Goal: Task Accomplishment & Management: Use online tool/utility

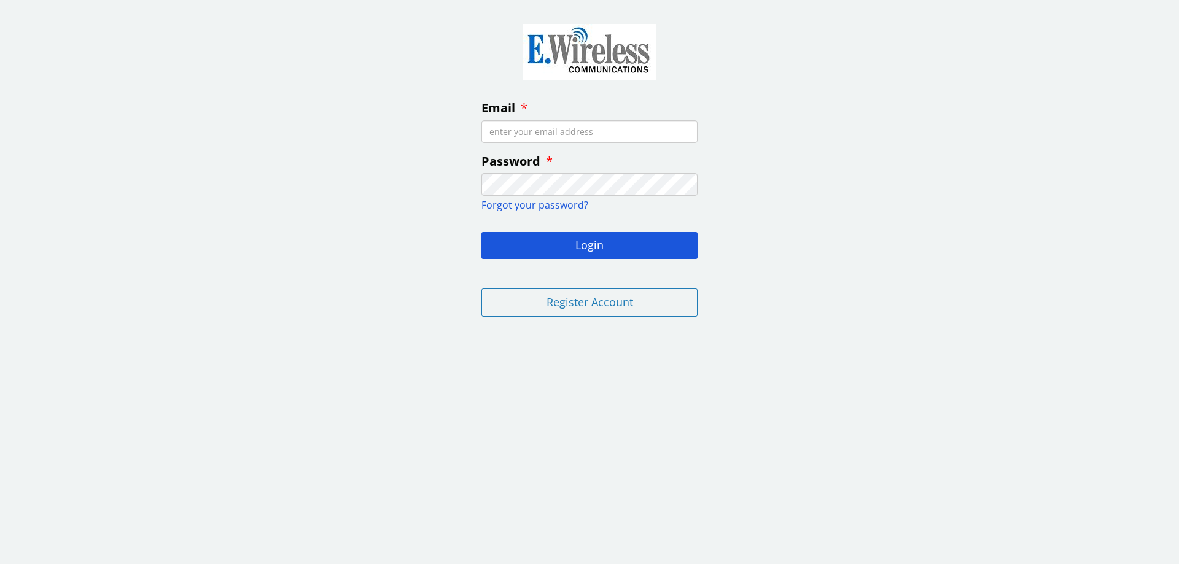
paste input "[EMAIL_ADDRESS][DOMAIN_NAME]"
type input "[EMAIL_ADDRESS][DOMAIN_NAME]"
click at [580, 243] on button "Login" at bounding box center [589, 245] width 216 height 27
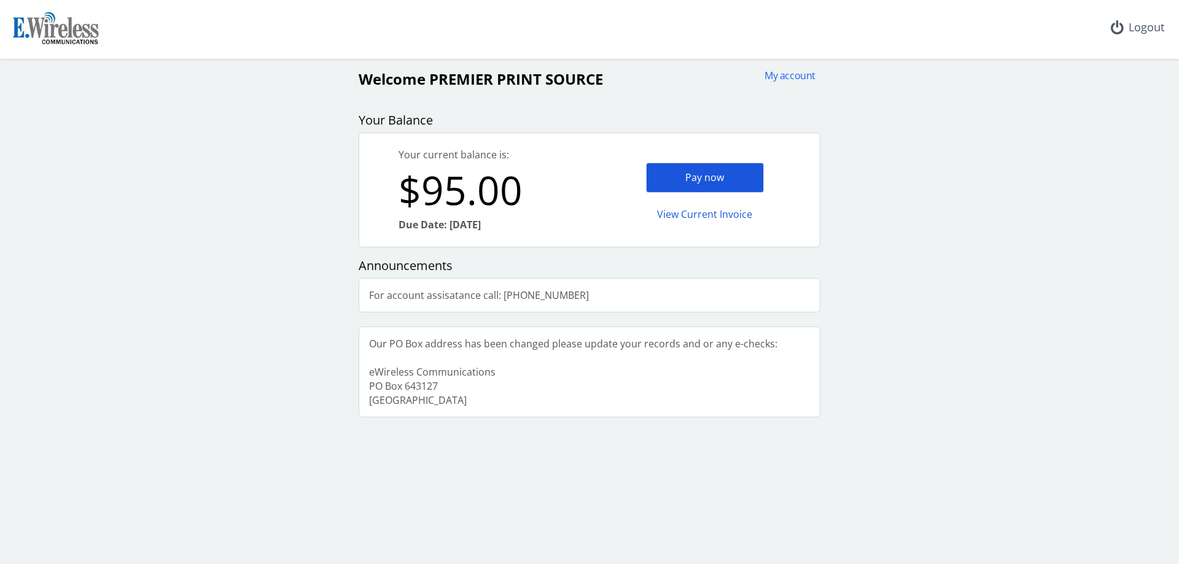
click at [705, 173] on div "Pay now" at bounding box center [705, 178] width 118 height 30
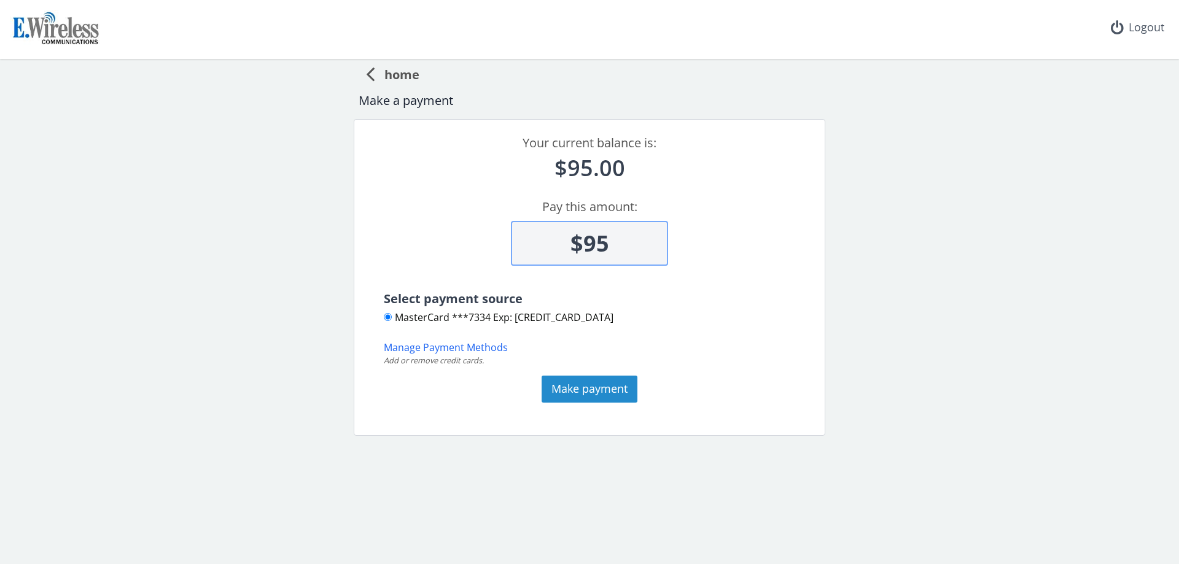
click at [608, 393] on button "Make payment" at bounding box center [589, 389] width 96 height 27
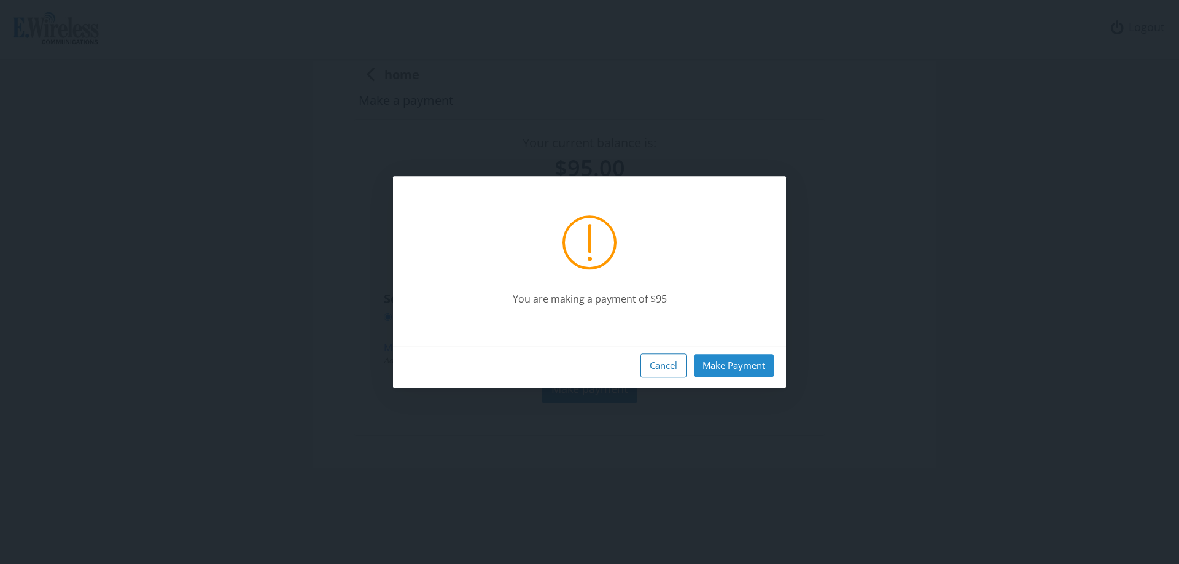
click at [736, 363] on button "Make Payment" at bounding box center [734, 365] width 80 height 23
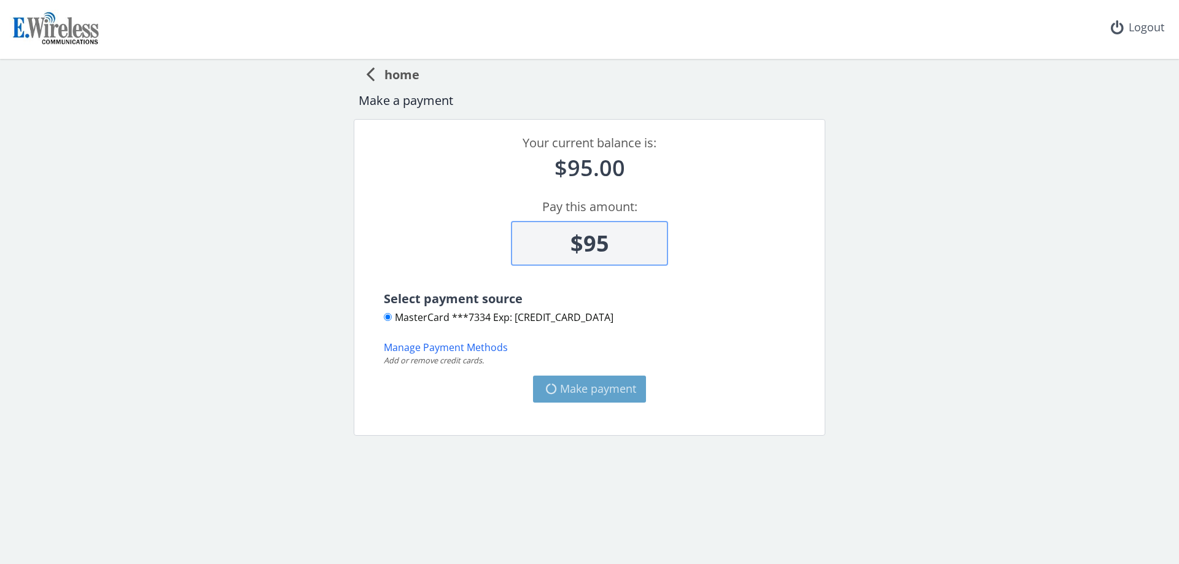
type input "$0"
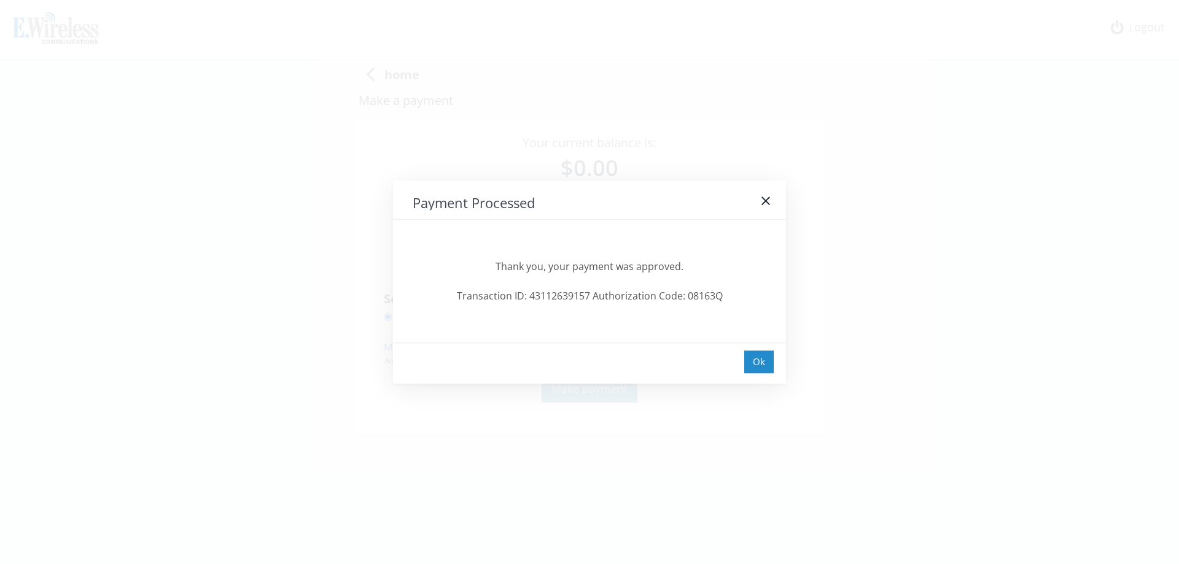
click at [765, 357] on div "Ok" at bounding box center [758, 362] width 29 height 23
